Goal: Task Accomplishment & Management: Manage account settings

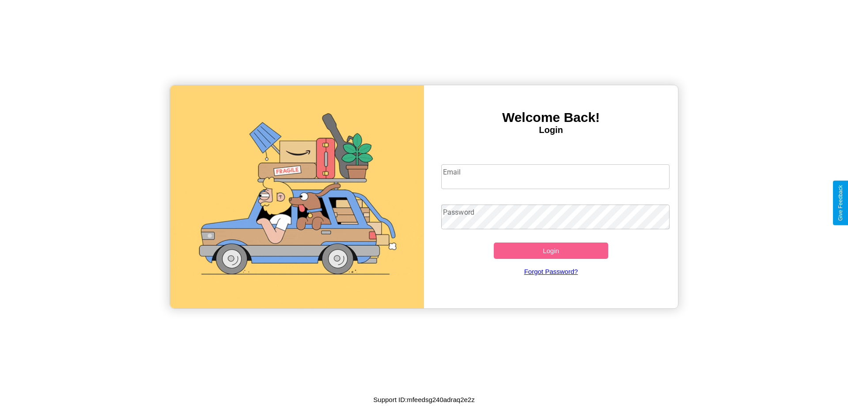
click at [555, 176] on input "Email" at bounding box center [555, 176] width 229 height 25
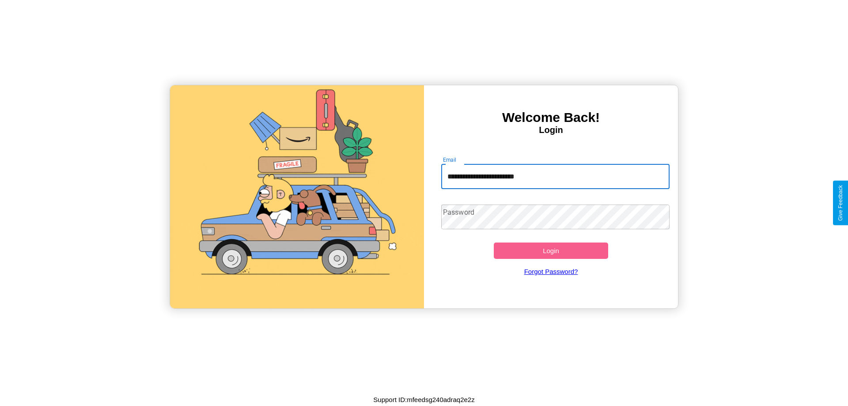
type input "**********"
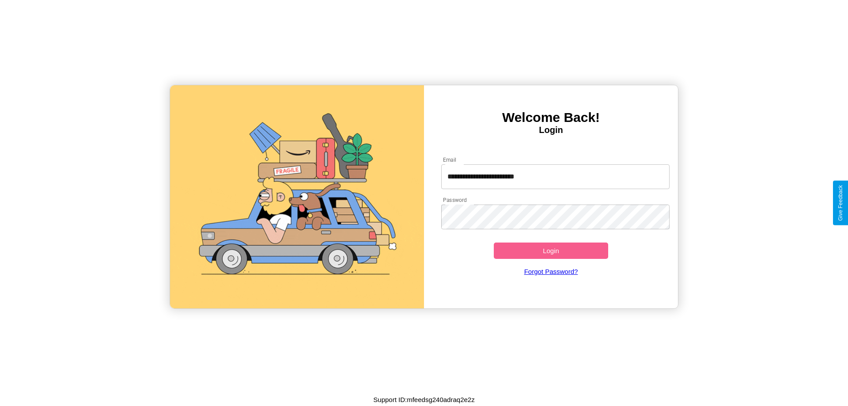
click at [551, 251] on button "Login" at bounding box center [551, 251] width 114 height 16
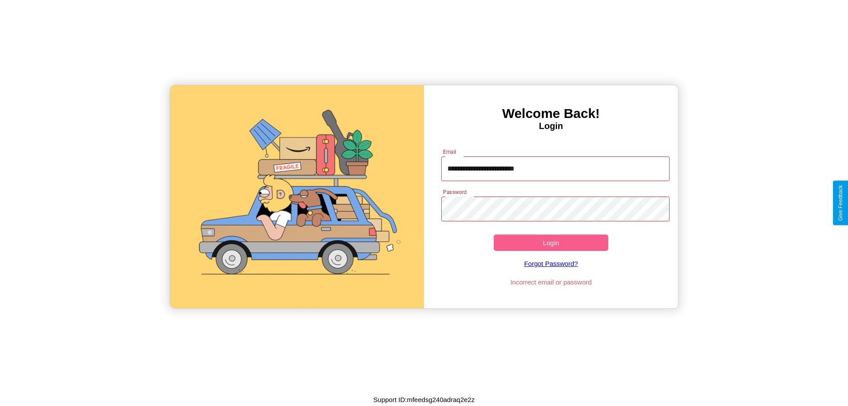
click at [551, 243] on button "Login" at bounding box center [551, 243] width 114 height 16
